Goal: Find specific page/section: Find specific page/section

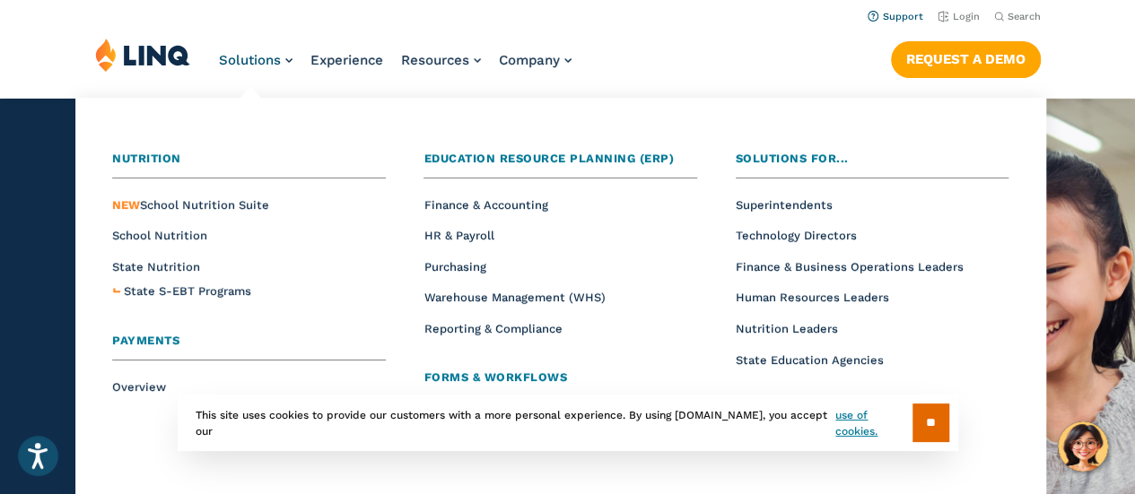
click at [899, 18] on link "Support" at bounding box center [896, 17] width 56 height 12
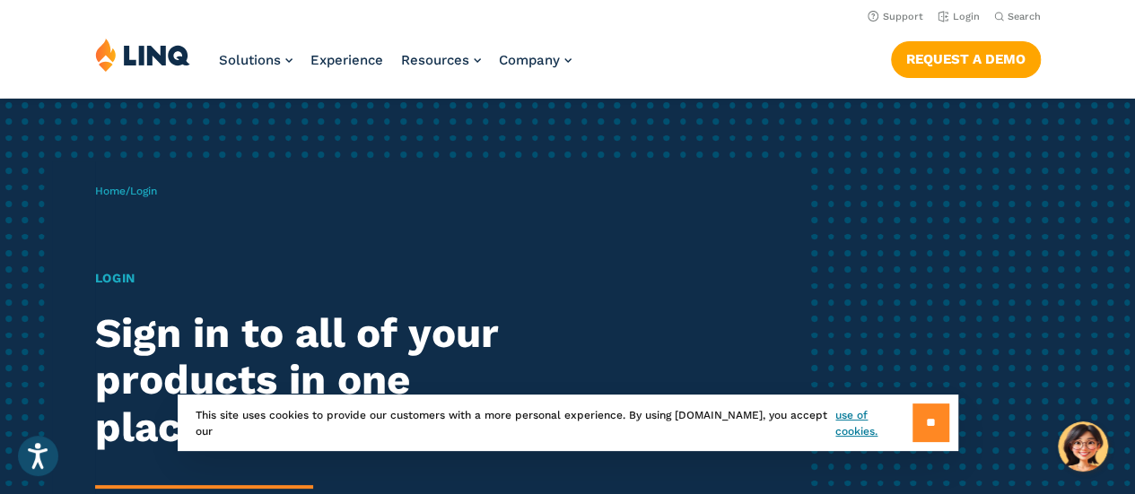
click at [926, 431] on input "**" at bounding box center [930, 423] width 37 height 39
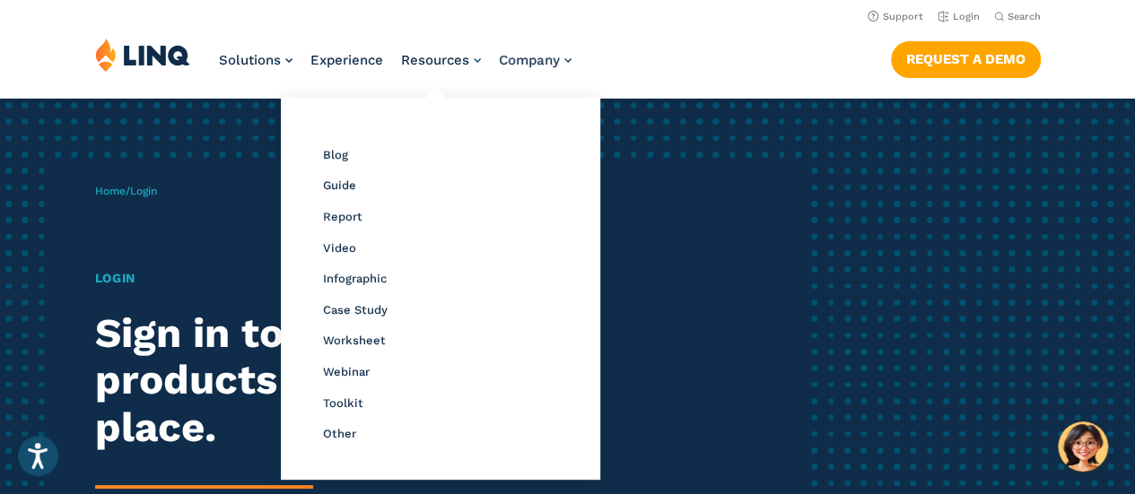
click at [440, 63] on span "Resources" at bounding box center [435, 60] width 68 height 16
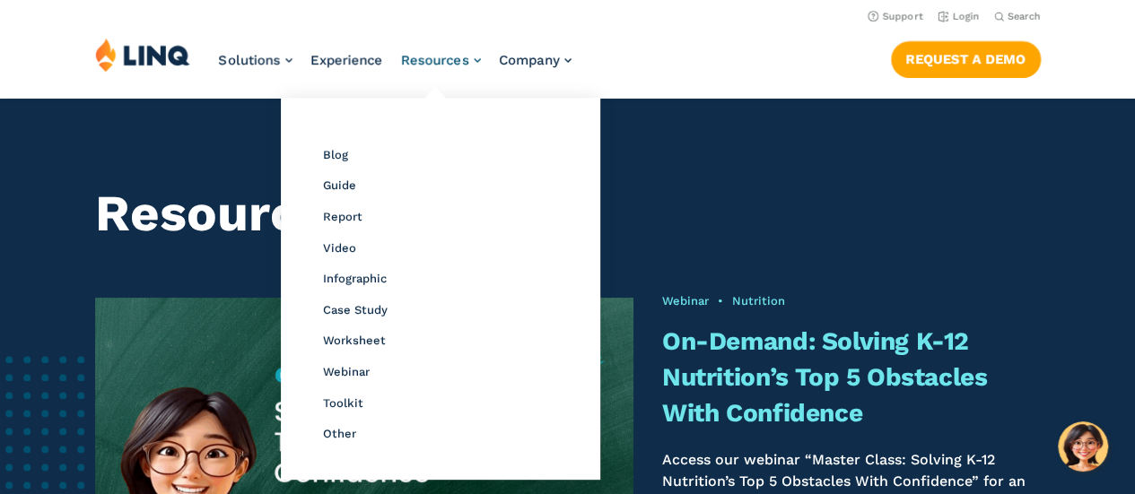
click at [475, 57] on link "Resources" at bounding box center [441, 60] width 80 height 16
click at [479, 57] on link "Resources" at bounding box center [441, 60] width 80 height 16
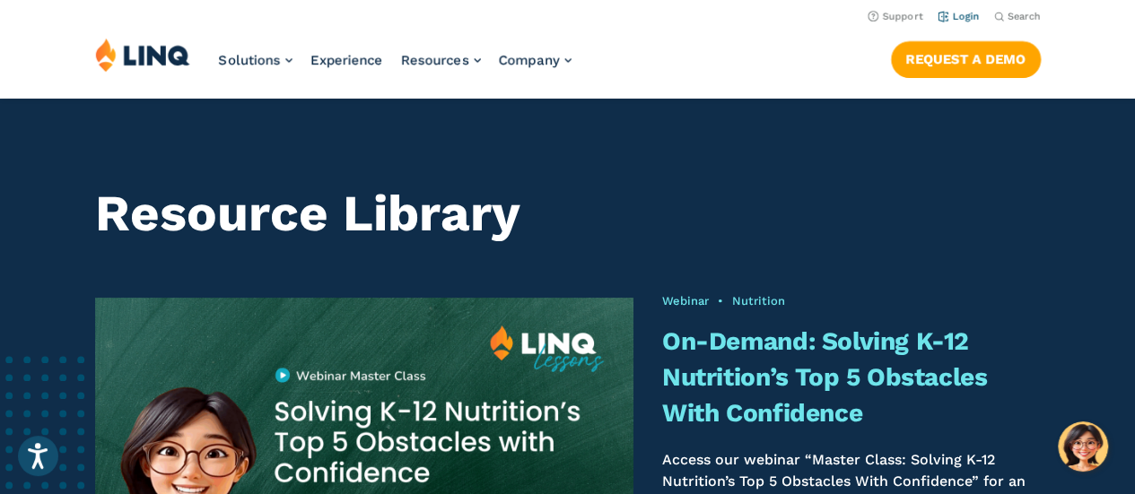
click at [962, 17] on link "Login" at bounding box center [959, 17] width 42 height 12
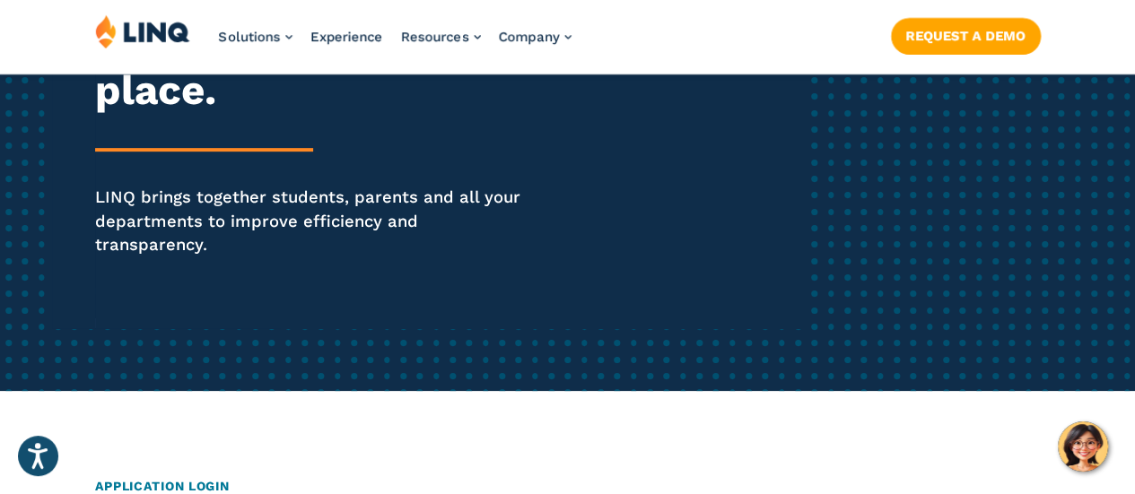
scroll to position [339, 0]
